Goal: Task Accomplishment & Management: Use online tool/utility

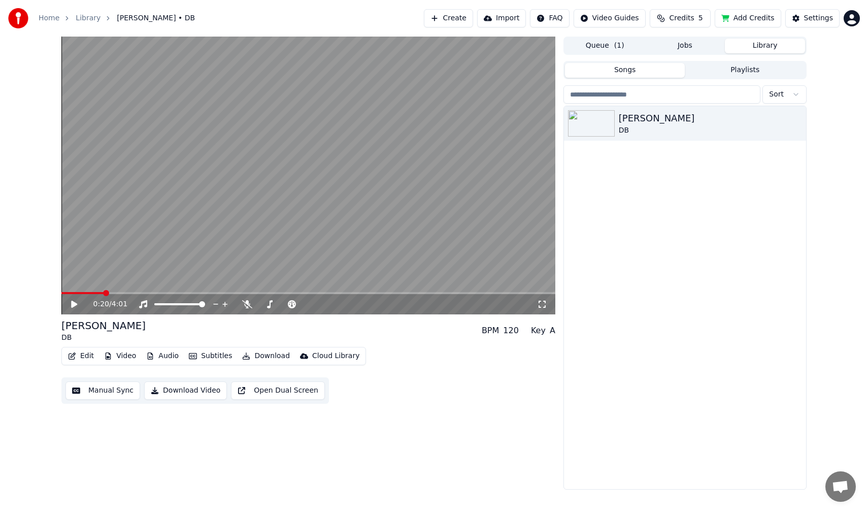
click at [99, 385] on button "Manual Sync" at bounding box center [102, 390] width 75 height 18
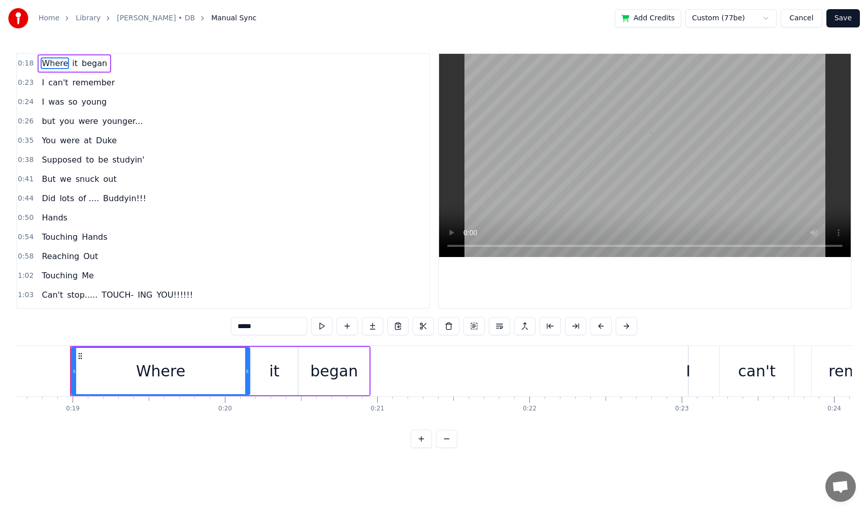
scroll to position [0, 2841]
click at [451, 446] on button at bounding box center [446, 439] width 21 height 18
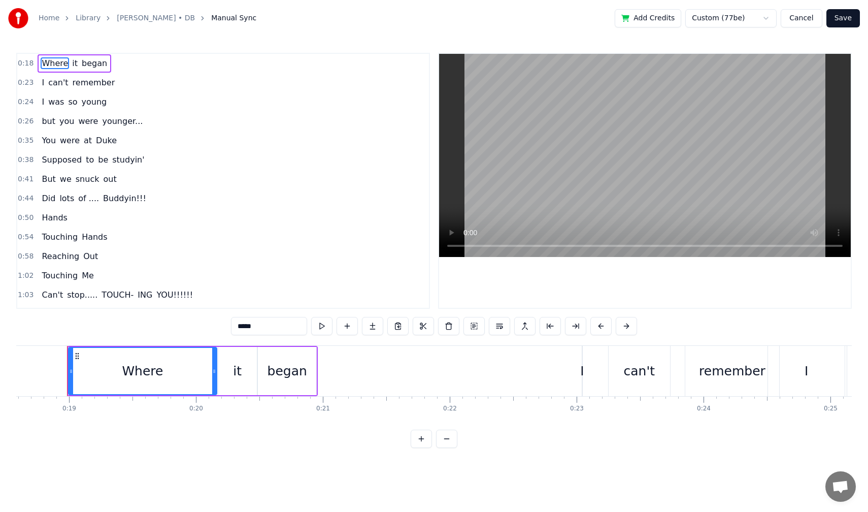
click at [448, 446] on button at bounding box center [446, 439] width 21 height 18
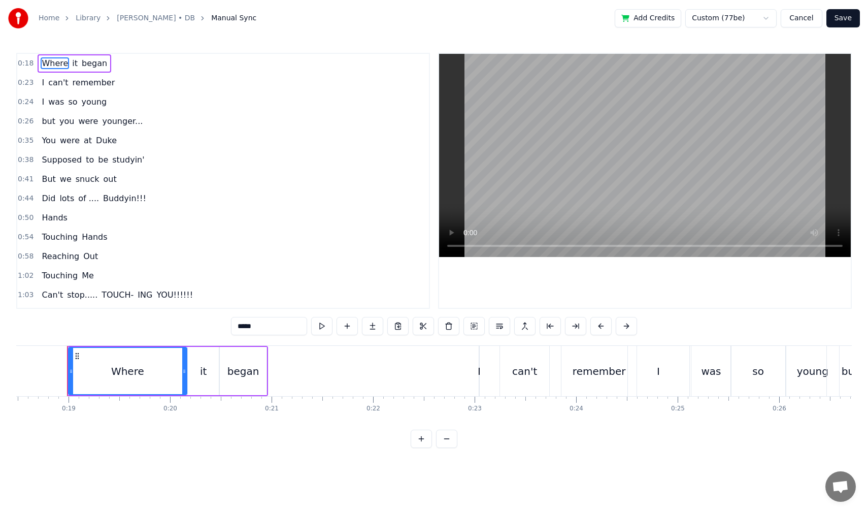
click at [448, 446] on button at bounding box center [446, 439] width 21 height 18
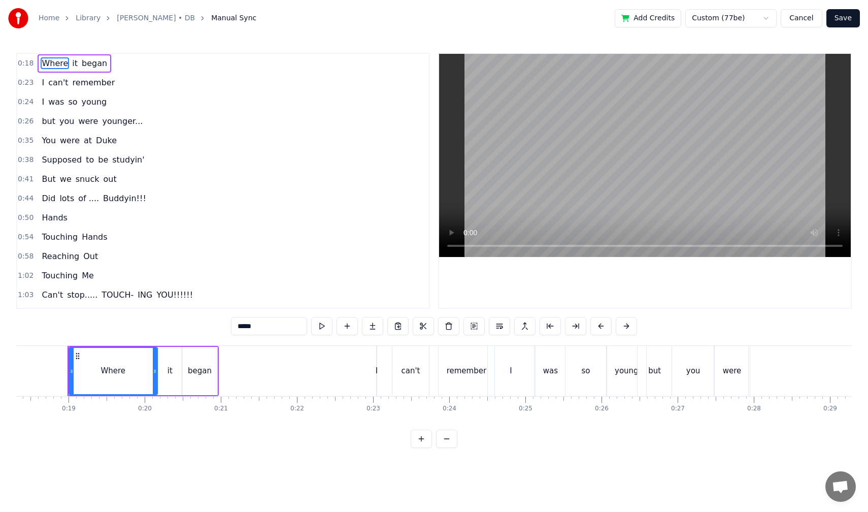
click at [447, 446] on button at bounding box center [446, 439] width 21 height 18
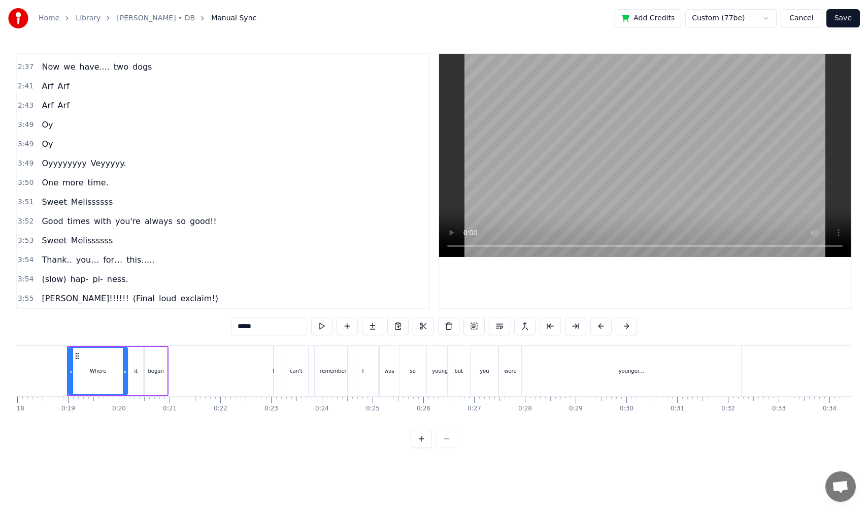
scroll to position [711, 0]
click at [568, 368] on div "younger..." at bounding box center [631, 371] width 219 height 50
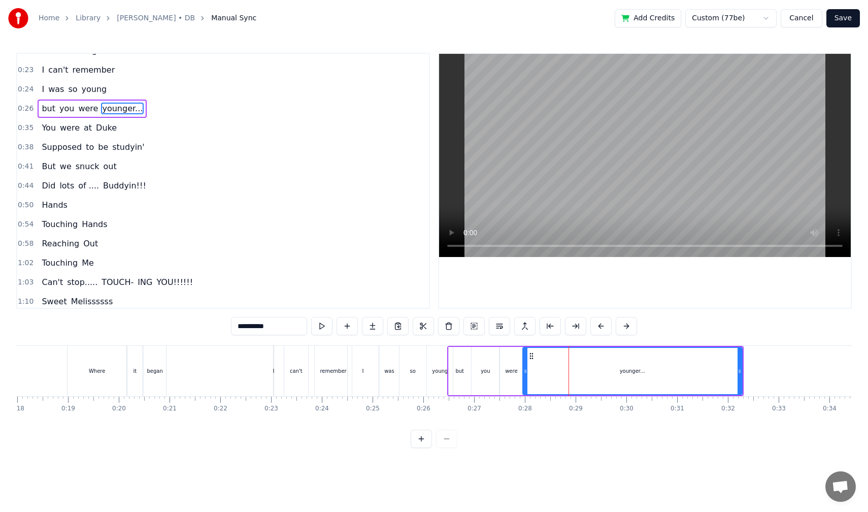
scroll to position [0, 0]
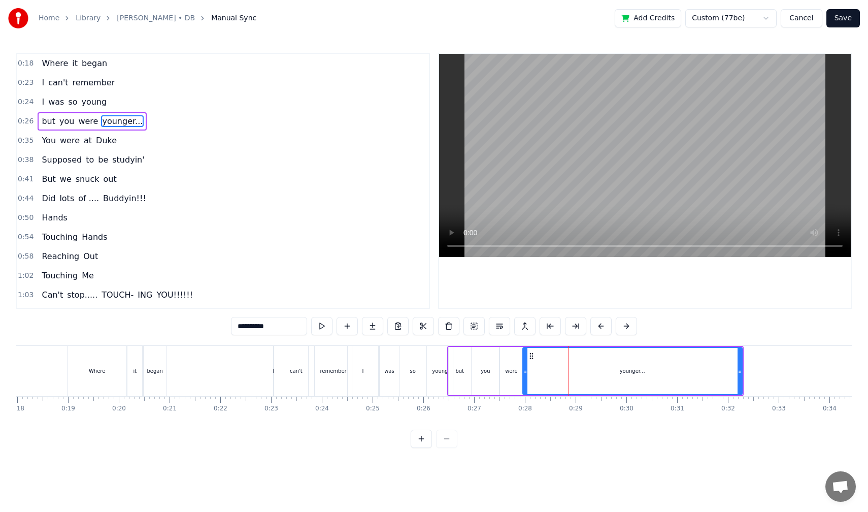
click at [518, 381] on div "were" at bounding box center [511, 371] width 23 height 48
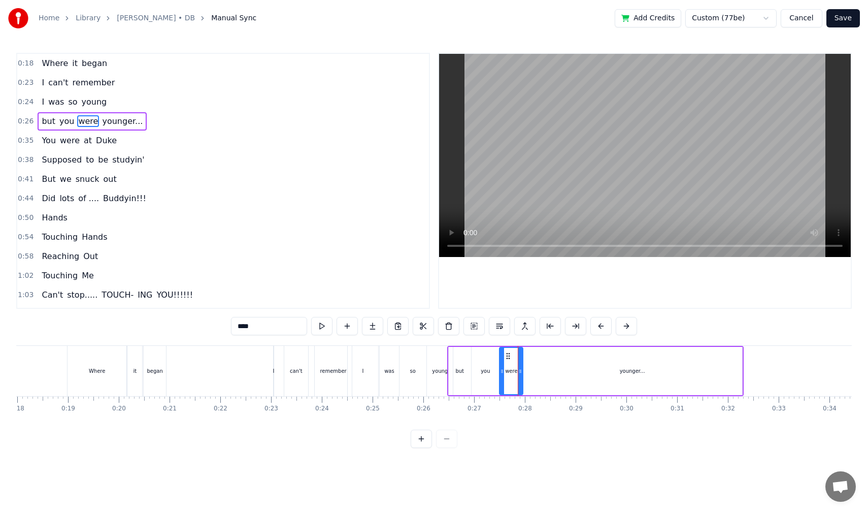
click at [486, 382] on div "you" at bounding box center [486, 371] width 28 height 48
click at [512, 380] on div "were" at bounding box center [511, 371] width 23 height 48
click at [542, 374] on div "younger..." at bounding box center [632, 371] width 219 height 48
type input "**********"
